Goal: Task Accomplishment & Management: Use online tool/utility

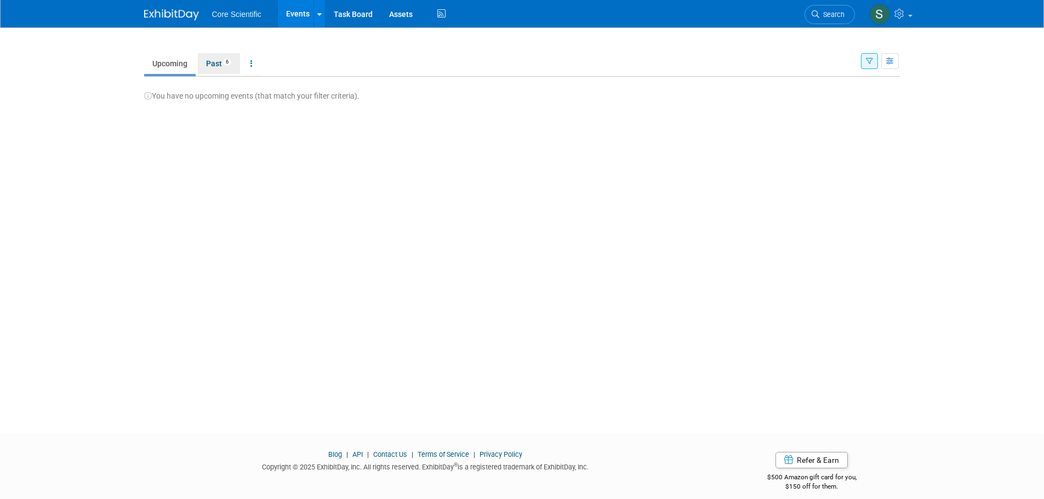
click at [213, 63] on link "Past 6" at bounding box center [219, 63] width 42 height 21
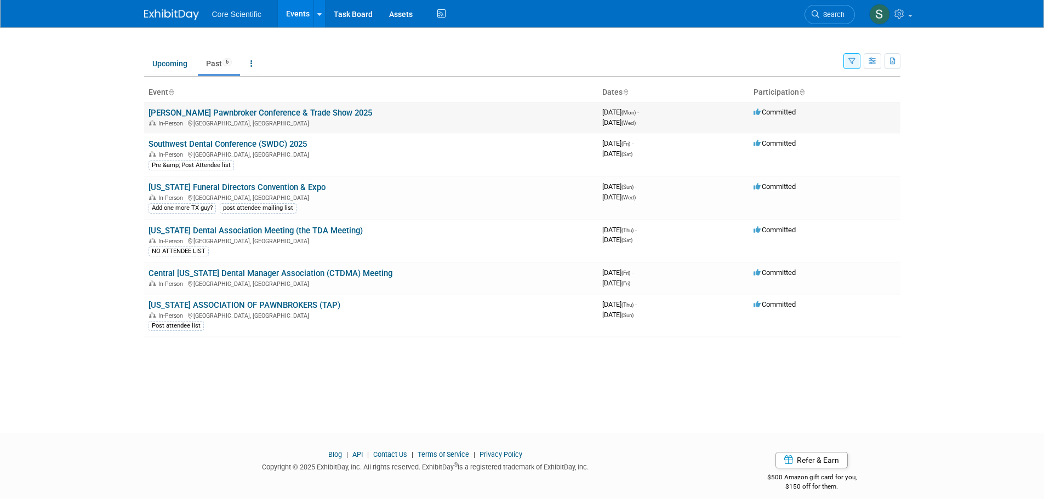
click at [296, 110] on link "[PERSON_NAME] Pawnbroker Conference & Trade Show 2025" at bounding box center [259, 113] width 223 height 10
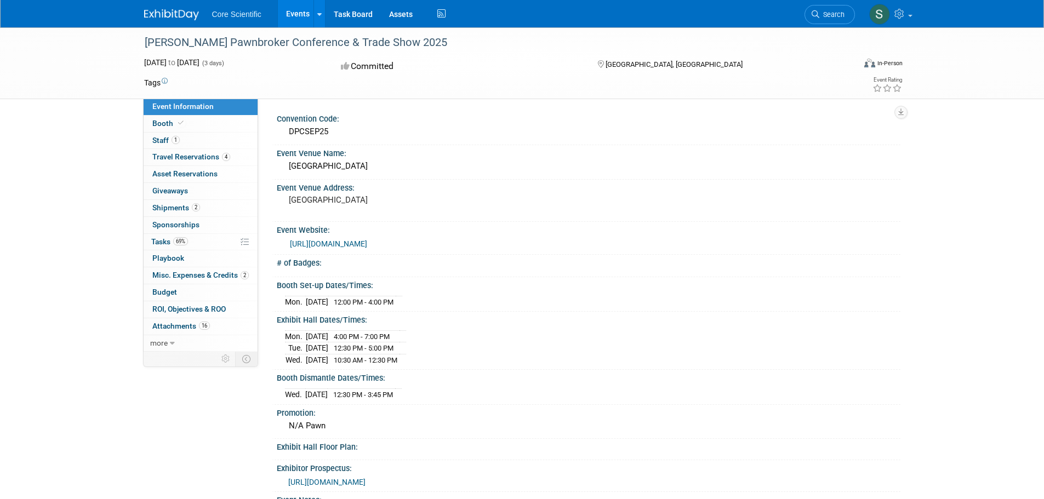
drag, startPoint x: 336, startPoint y: 128, endPoint x: 283, endPoint y: 130, distance: 52.6
click at [283, 130] on div "DPCSEP25" at bounding box center [588, 132] width 623 height 18
copy div "DPCSEP25"
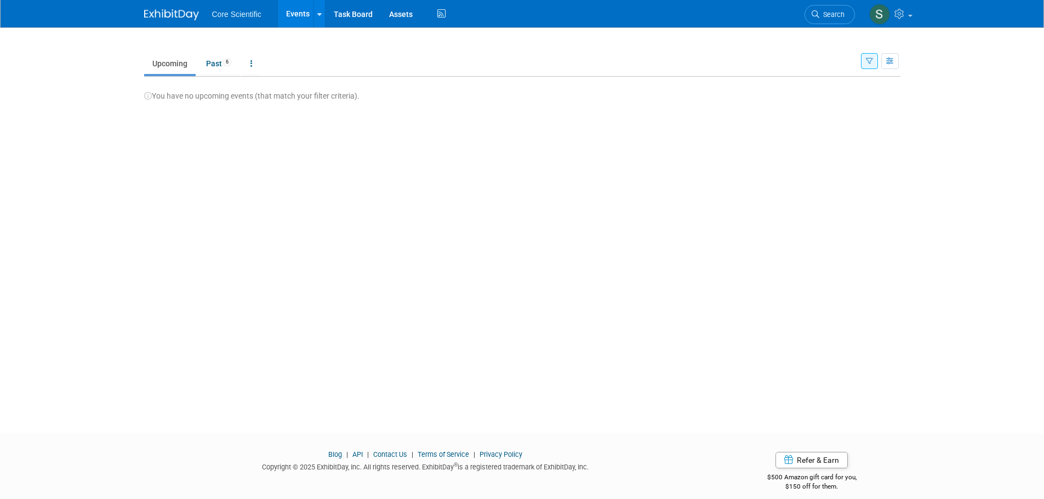
click at [221, 50] on td "Upcoming Past 6 All Events 6 Past and Upcoming Grouped Annually Events grouped …" at bounding box center [502, 59] width 716 height 36
click at [216, 61] on link "Past 6" at bounding box center [219, 63] width 42 height 21
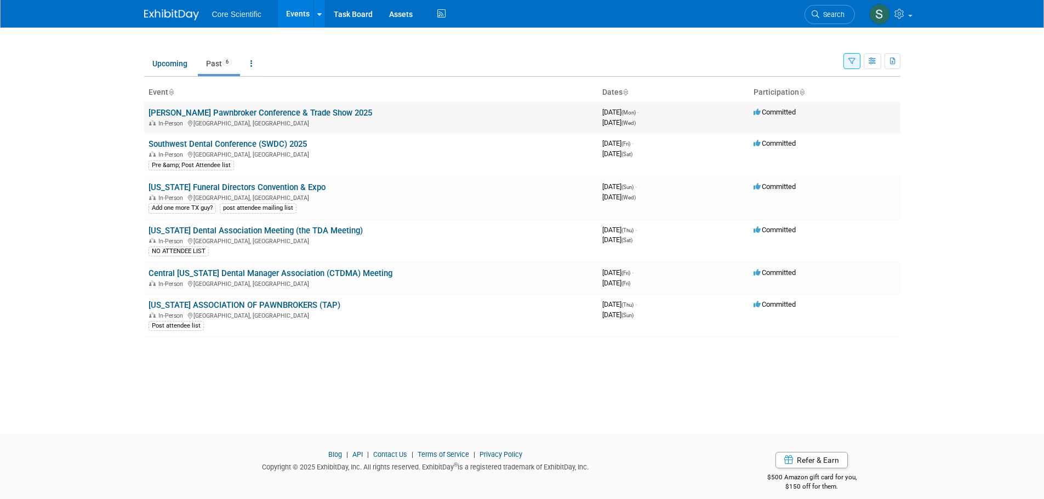
click at [252, 117] on link "[PERSON_NAME] Pawnbroker Conference & Trade Show 2025" at bounding box center [259, 113] width 223 height 10
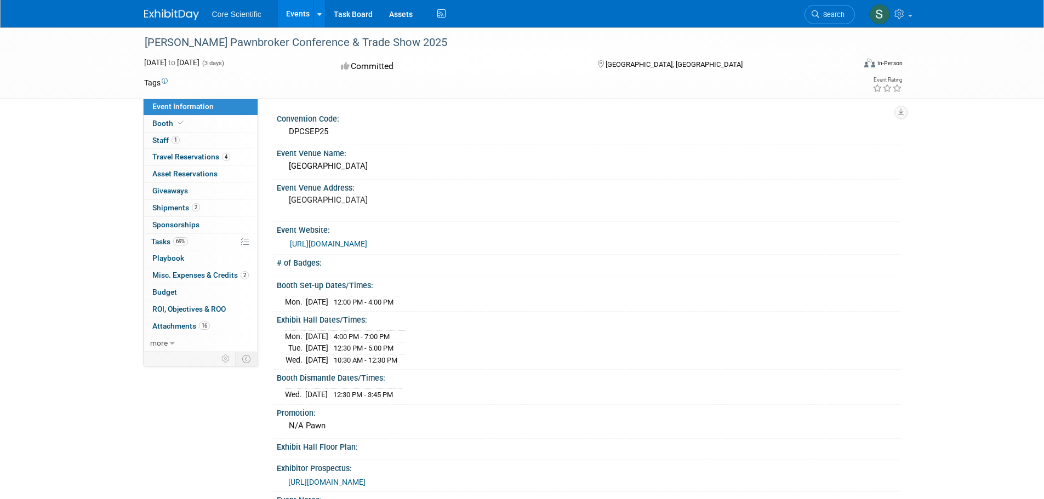
drag, startPoint x: 336, startPoint y: 129, endPoint x: 289, endPoint y: 130, distance: 47.1
click at [289, 130] on div "DPCSEP25" at bounding box center [588, 131] width 607 height 17
copy div "DPCSEP25"
